Goal: Task Accomplishment & Management: Complete application form

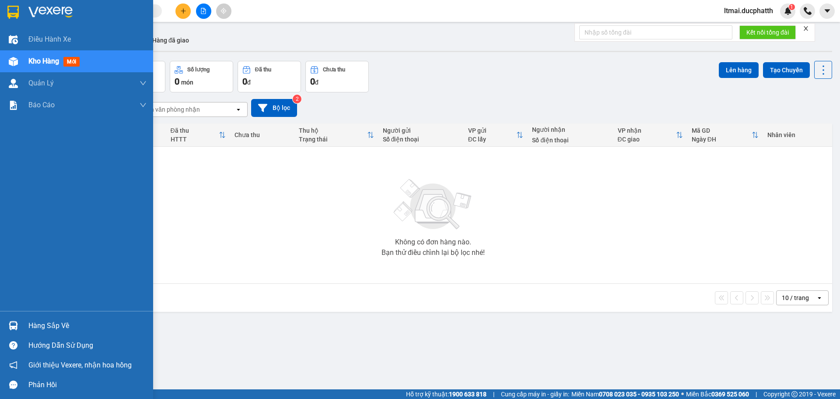
click at [27, 319] on div "Hàng sắp về" at bounding box center [76, 326] width 153 height 20
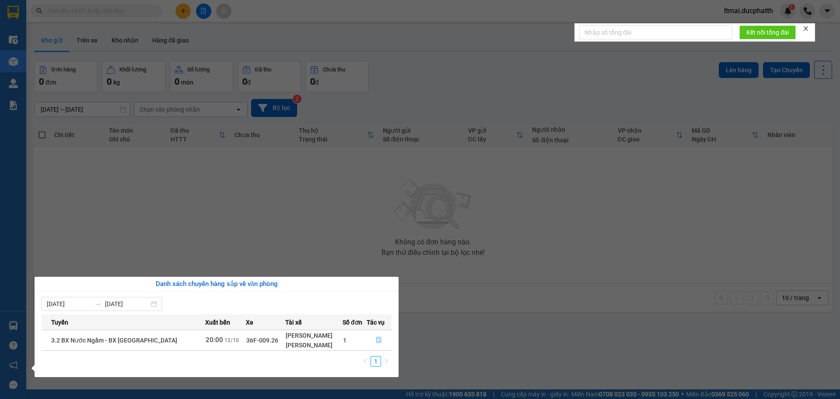
click at [376, 341] on icon "file-done" at bounding box center [379, 340] width 6 height 6
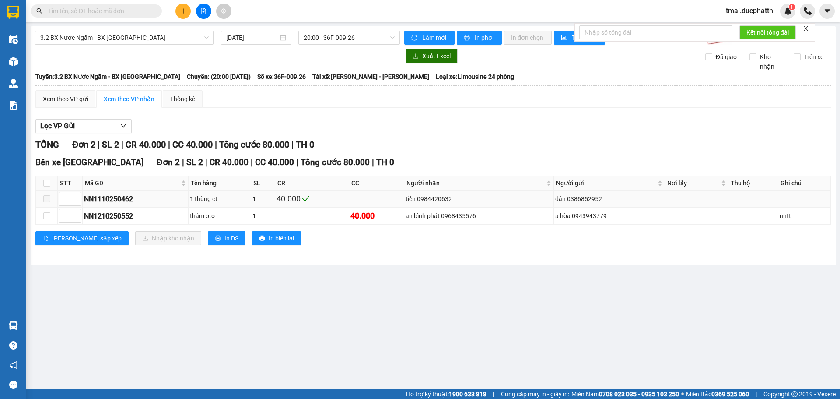
click at [49, 201] on span at bounding box center [46, 198] width 7 height 7
click at [49, 214] on input "checkbox" at bounding box center [46, 215] width 7 height 7
checkbox input "true"
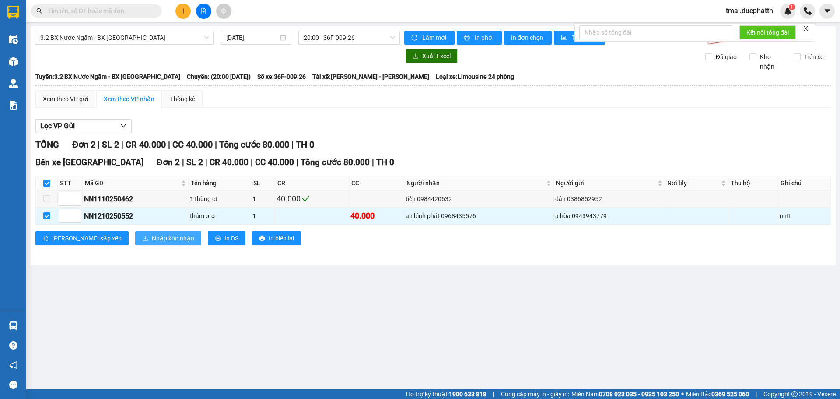
click at [148, 232] on button "Nhập kho nhận" at bounding box center [168, 238] width 66 height 14
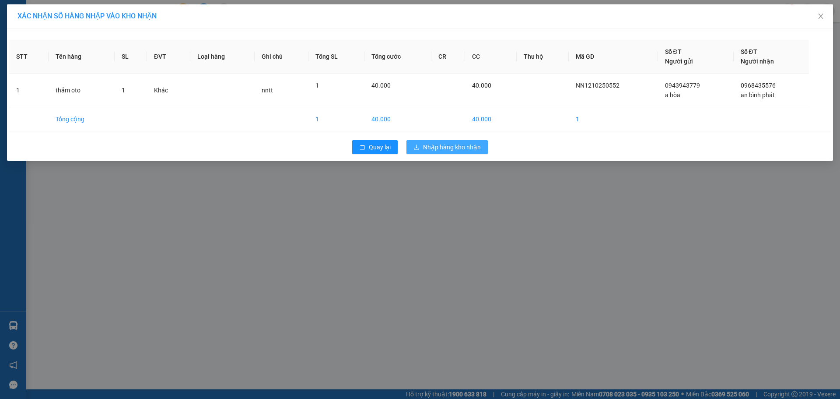
click at [440, 151] on span "Nhập hàng kho nhận" at bounding box center [452, 147] width 58 height 10
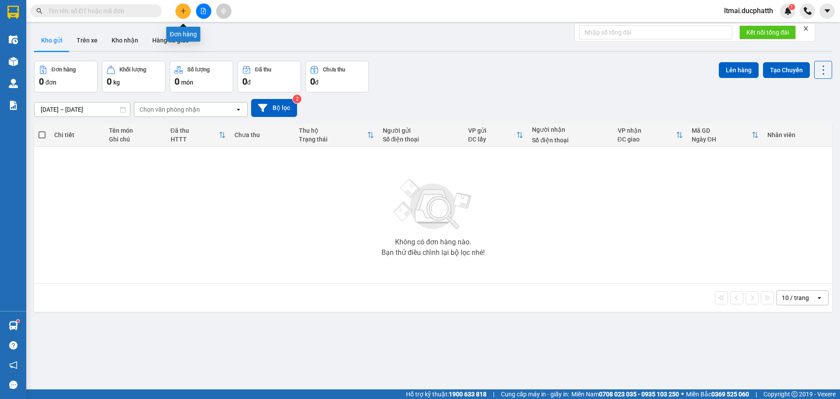
click at [186, 13] on icon "plus" at bounding box center [183, 11] width 6 height 6
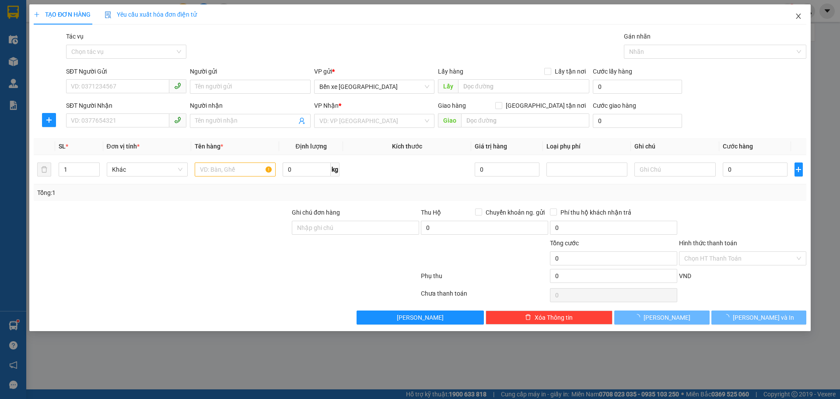
click at [800, 14] on icon "close" at bounding box center [798, 16] width 7 height 7
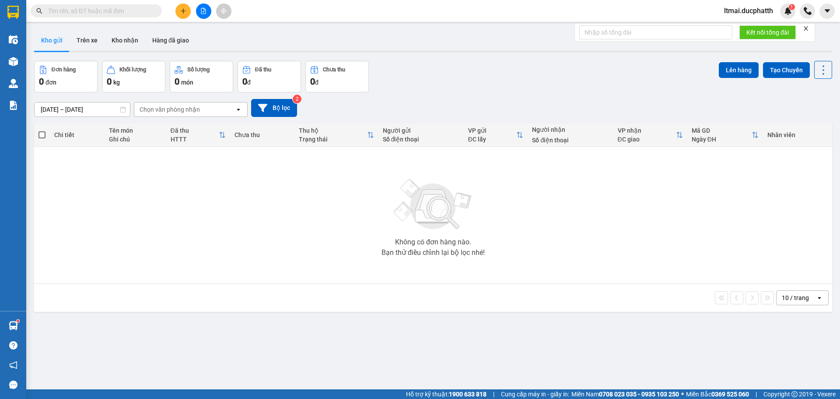
click at [184, 11] on icon "plus" at bounding box center [183, 11] width 6 height 6
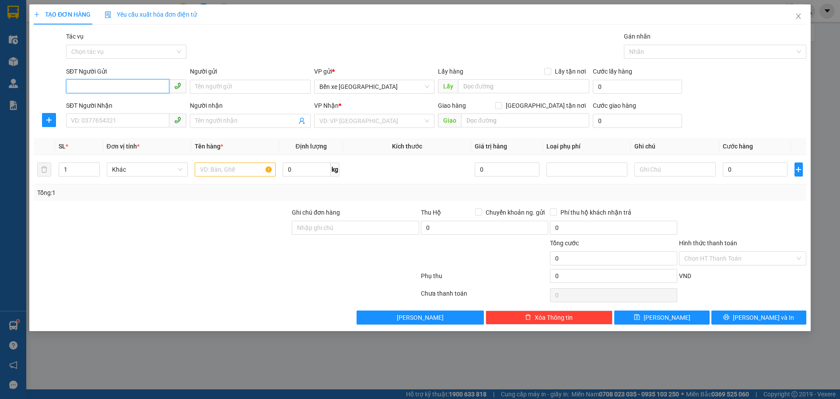
click at [140, 88] on input "SĐT Người Gửi" at bounding box center [117, 86] width 103 height 14
paste input "0852749786"
type input "0852749786"
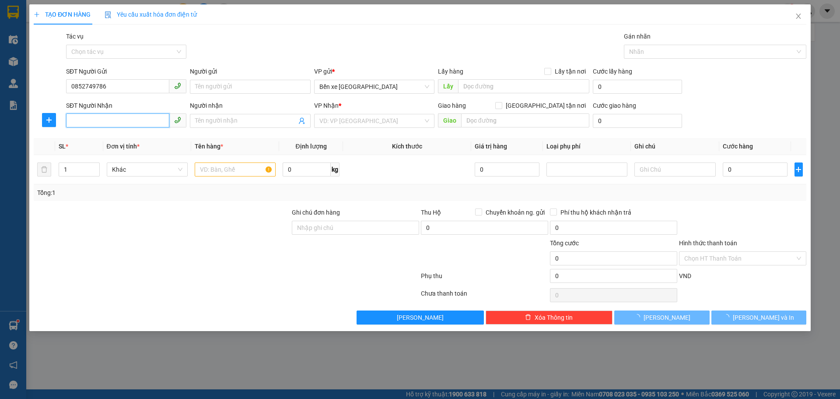
click at [129, 121] on input "SĐT Người Nhận" at bounding box center [117, 120] width 103 height 14
paste input "0852749786"
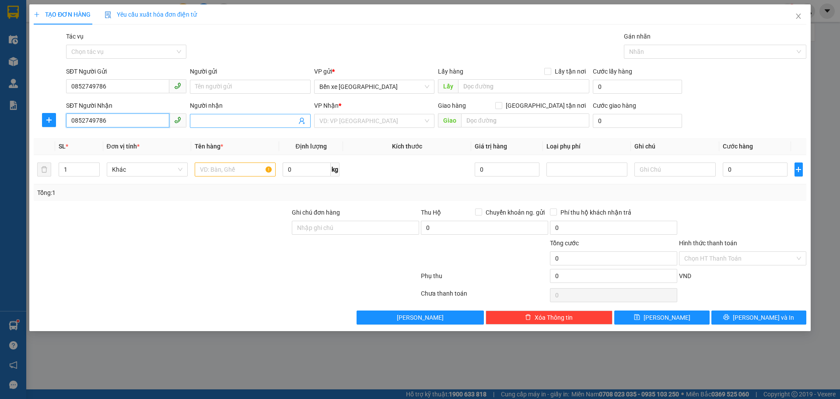
type input "0852749786"
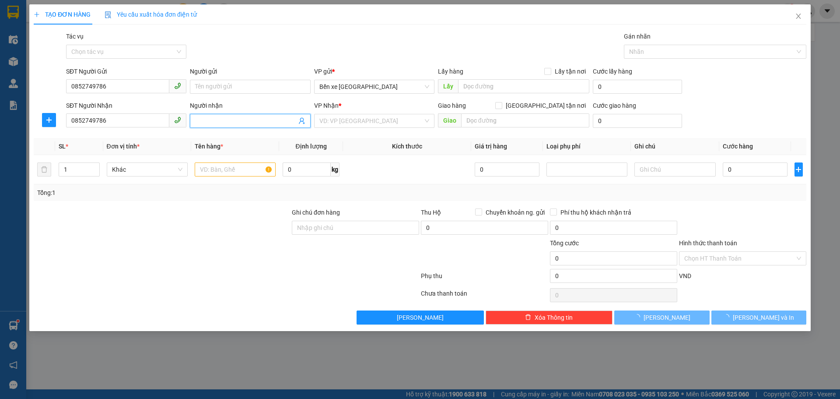
click at [206, 120] on input "Người nhận" at bounding box center [245, 121] width 101 height 10
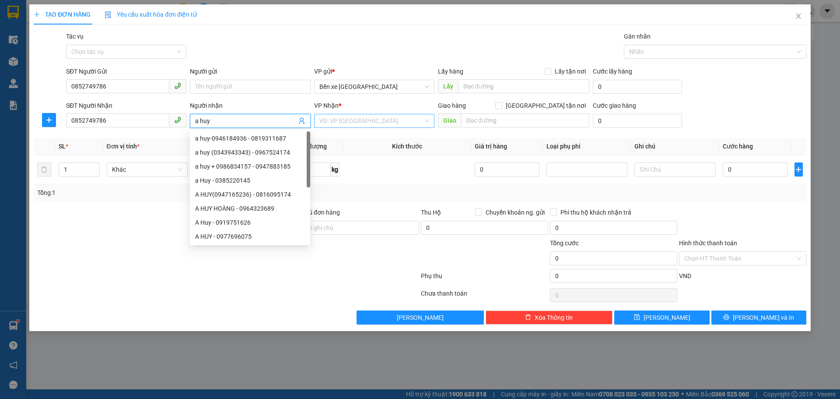
type input "a huy"
click at [353, 118] on input "search" at bounding box center [371, 120] width 104 height 13
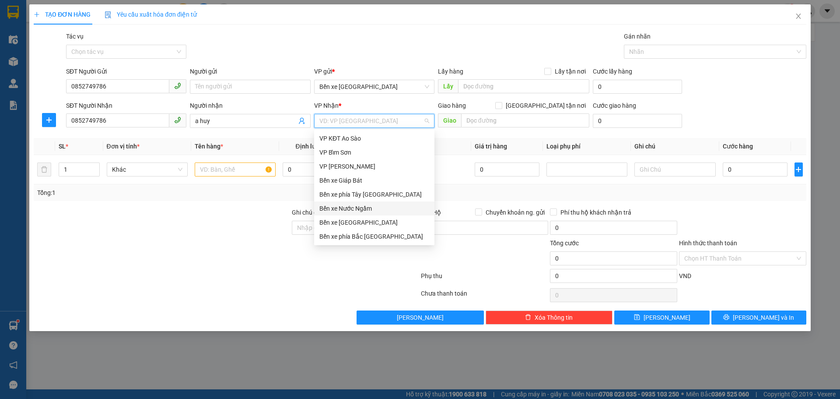
click at [348, 207] on div "Bến xe Nước Ngầm" at bounding box center [374, 208] width 110 height 10
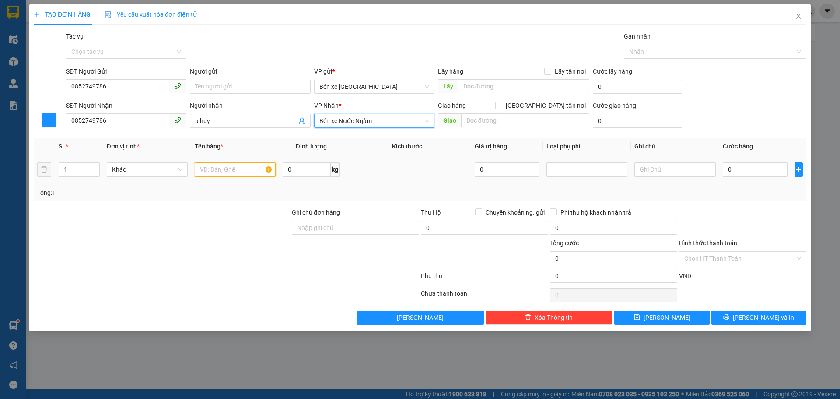
click at [232, 173] on input "text" at bounding box center [235, 169] width 81 height 14
type input "1 xe ab"
click at [757, 173] on input "0" at bounding box center [755, 169] width 65 height 14
type input "3"
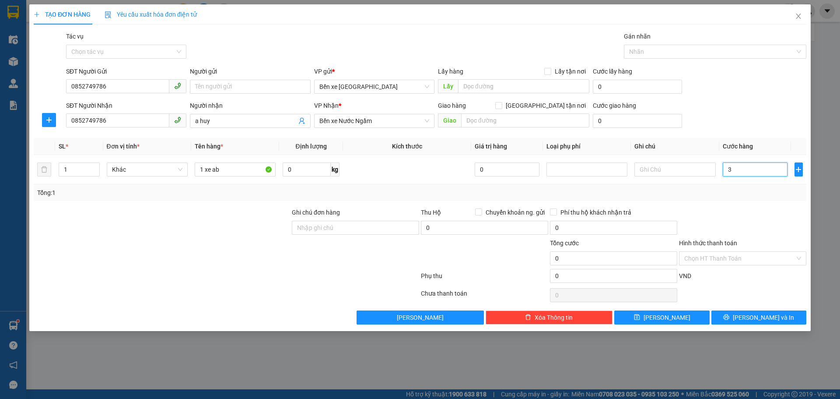
type input "3"
type input "30"
type input "300"
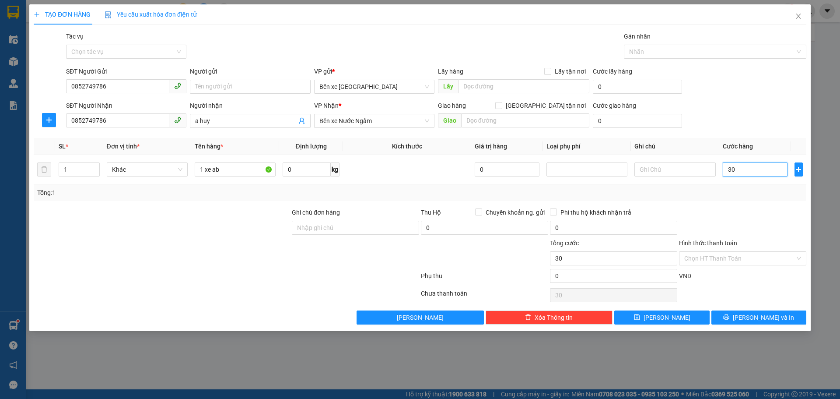
type input "300"
type input "300.000"
click at [748, 235] on div at bounding box center [742, 222] width 129 height 31
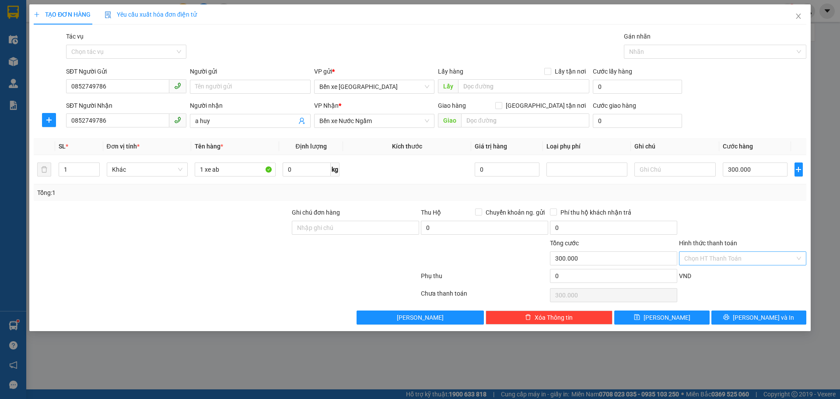
click at [728, 261] on input "Hình thức thanh toán" at bounding box center [739, 258] width 111 height 13
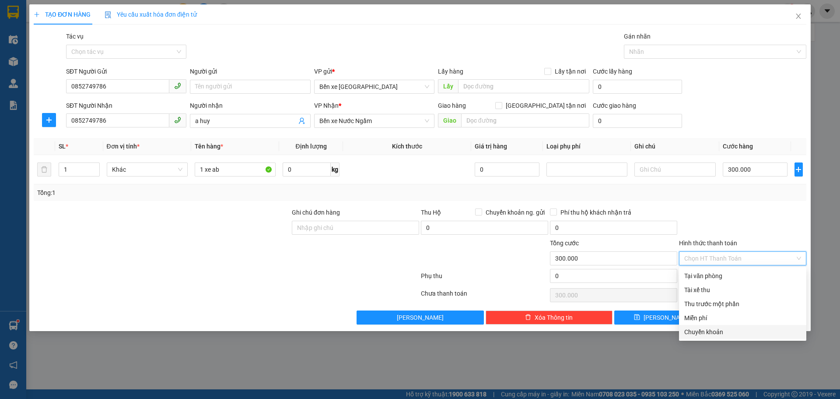
click at [701, 330] on div "Chuyển khoản" at bounding box center [742, 332] width 117 height 10
type input "0"
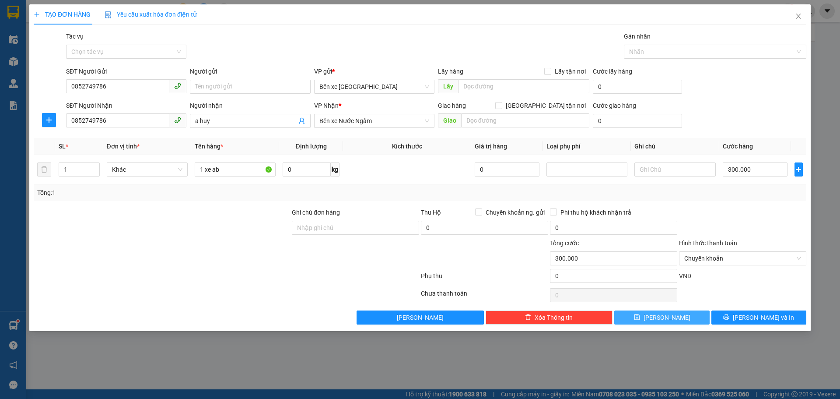
click at [663, 318] on span "[PERSON_NAME]" at bounding box center [667, 317] width 47 height 10
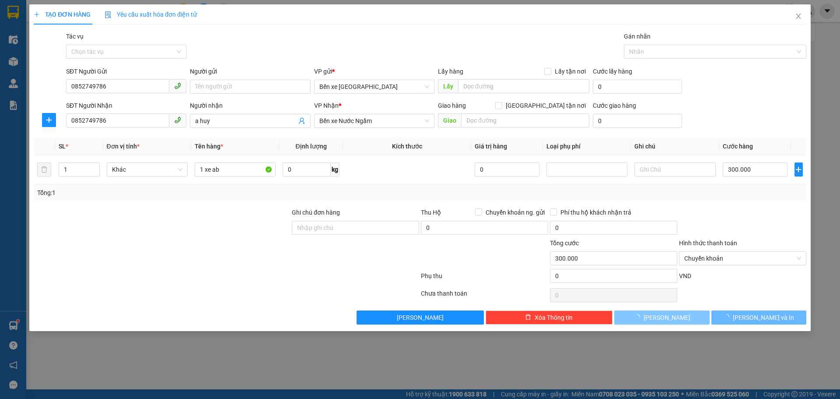
type input "0"
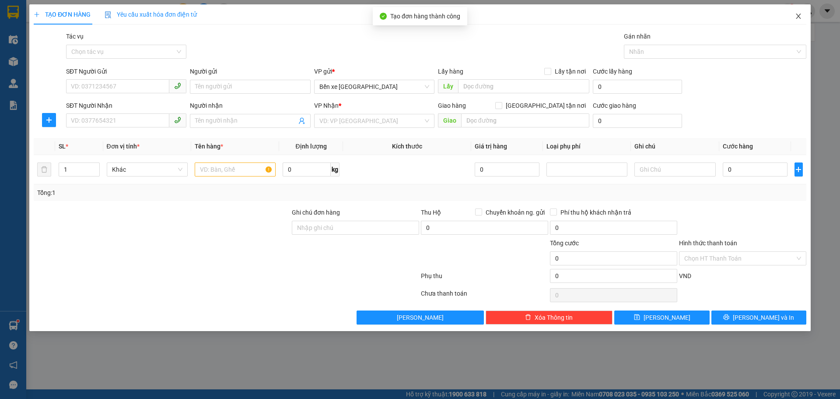
click at [801, 15] on icon "close" at bounding box center [798, 16] width 7 height 7
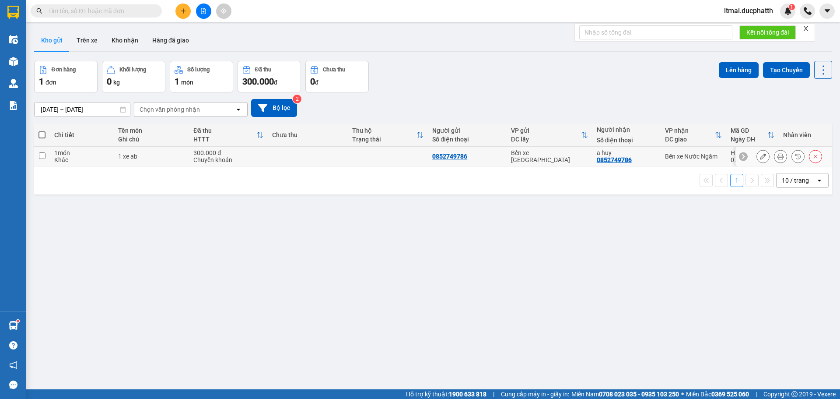
click at [148, 157] on div "1 xe ab" at bounding box center [151, 156] width 67 height 7
checkbox input "true"
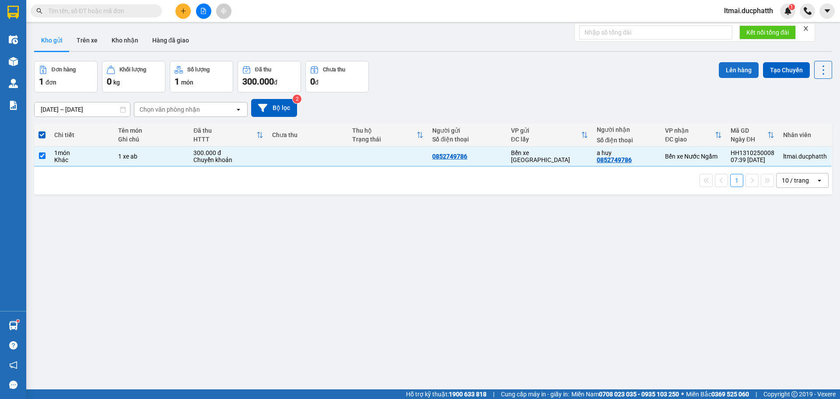
click at [728, 69] on button "Lên hàng" at bounding box center [739, 70] width 40 height 16
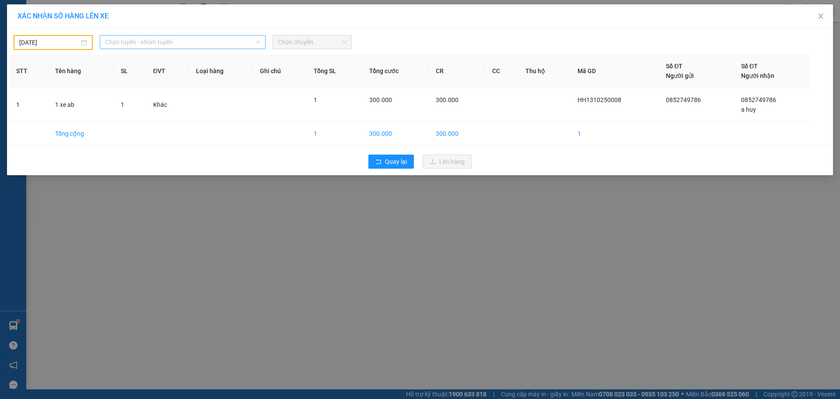
click at [179, 37] on span "Chọn tuyến - nhóm tuyến" at bounding box center [182, 41] width 155 height 13
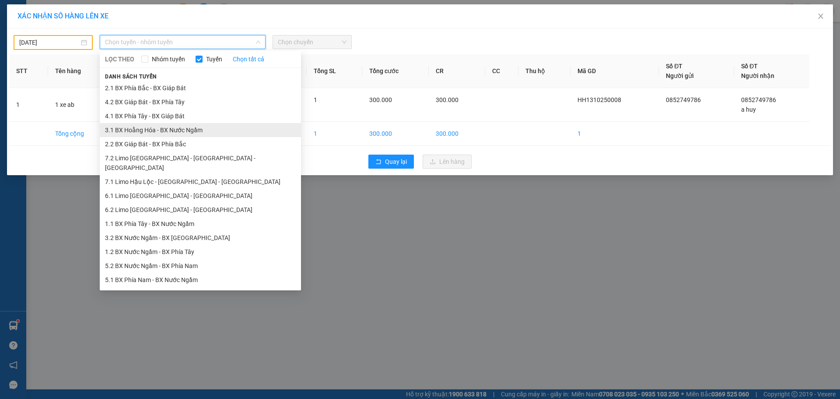
click at [139, 128] on li "3.1 BX Hoằng Hóa - BX Nước Ngầm" at bounding box center [200, 130] width 201 height 14
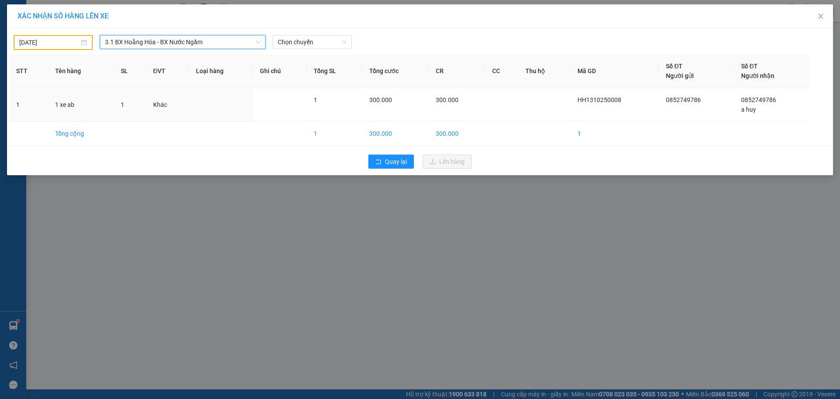
click at [62, 41] on body "Kết quả tìm kiếm ( 0 ) Bộ lọc No Data ltmai.ducphatth 1 Điều hành xe Kho hàng m…" at bounding box center [420, 199] width 840 height 399
click at [42, 117] on div "13" at bounding box center [42, 120] width 11 height 11
type input "[DATE]"
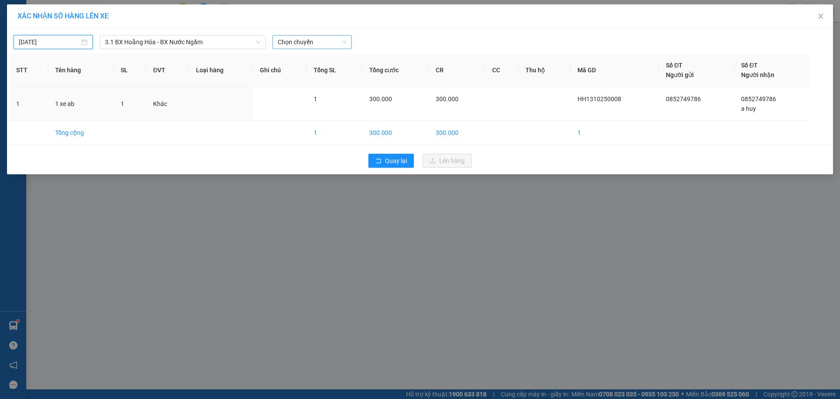
click at [294, 46] on span "Chọn chuyến" at bounding box center [312, 41] width 69 height 13
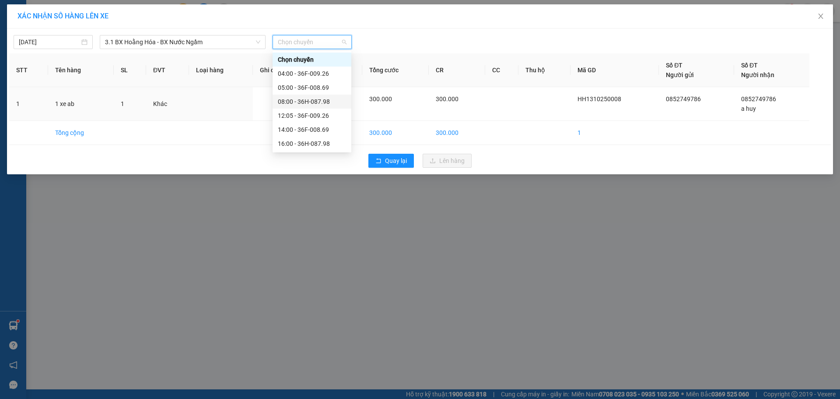
click at [291, 99] on div "08:00 - 36H-087.98" at bounding box center [312, 102] width 68 height 10
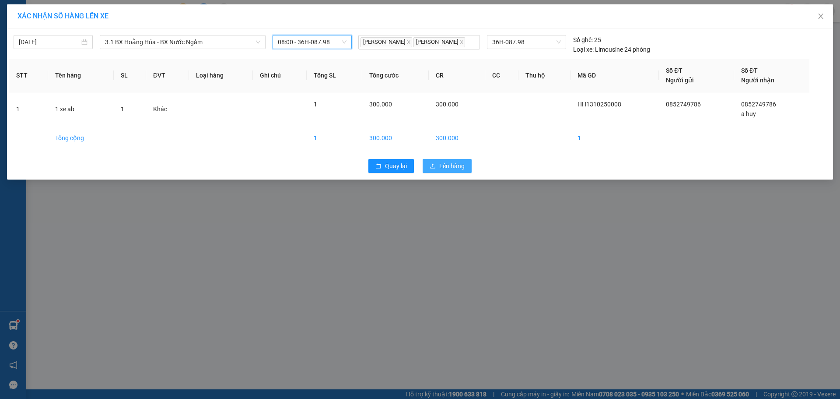
click at [442, 168] on span "Lên hàng" at bounding box center [451, 166] width 25 height 10
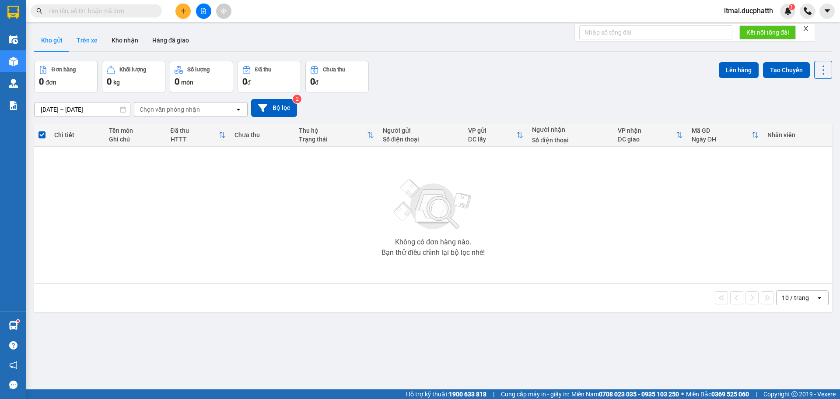
click at [75, 37] on button "Trên xe" at bounding box center [87, 40] width 35 height 21
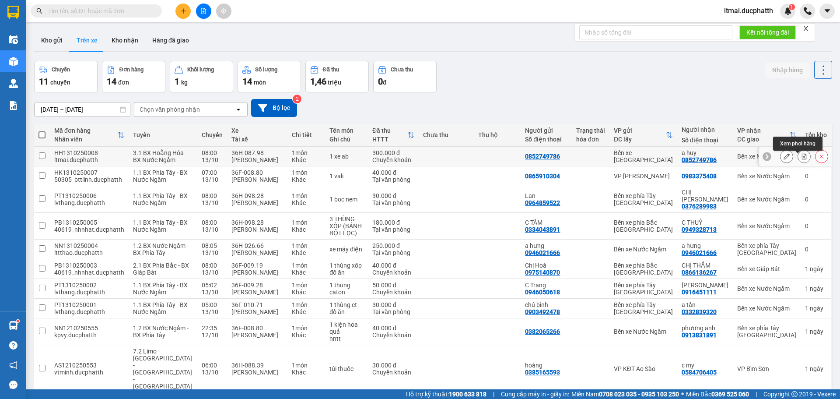
click at [781, 160] on button at bounding box center [787, 156] width 12 height 15
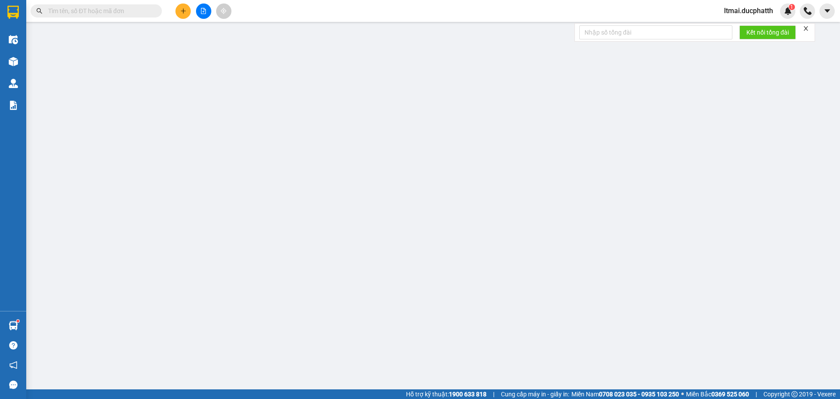
type input "0852749786"
type input "a huy"
type input "0"
type input "300.000"
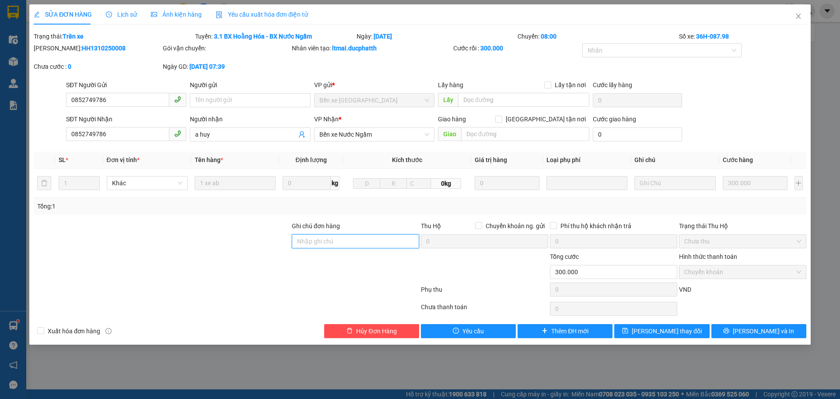
click at [393, 236] on input "Ghi chú đơn hàng" at bounding box center [355, 241] width 127 height 14
paste input "ck 7h39[DATE] [PERSON_NAME] vtb bill 550k"
type input "ck 7h39[DATE] [PERSON_NAME] vtb bill 550k"
click at [628, 329] on icon "save" at bounding box center [625, 330] width 6 height 6
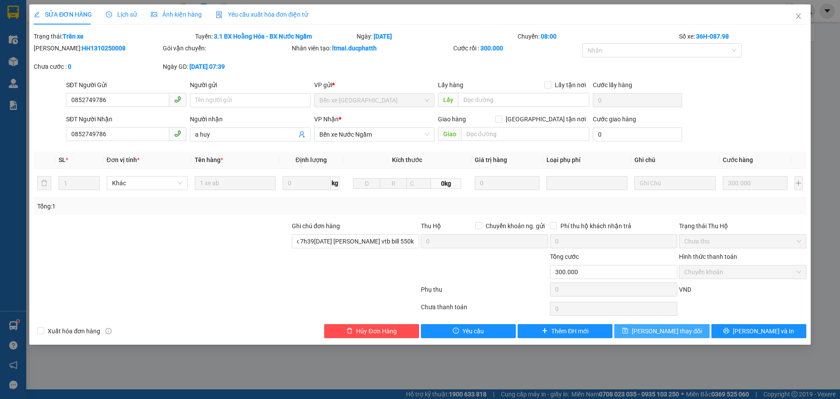
scroll to position [0, 0]
